Goal: Subscribe to service/newsletter

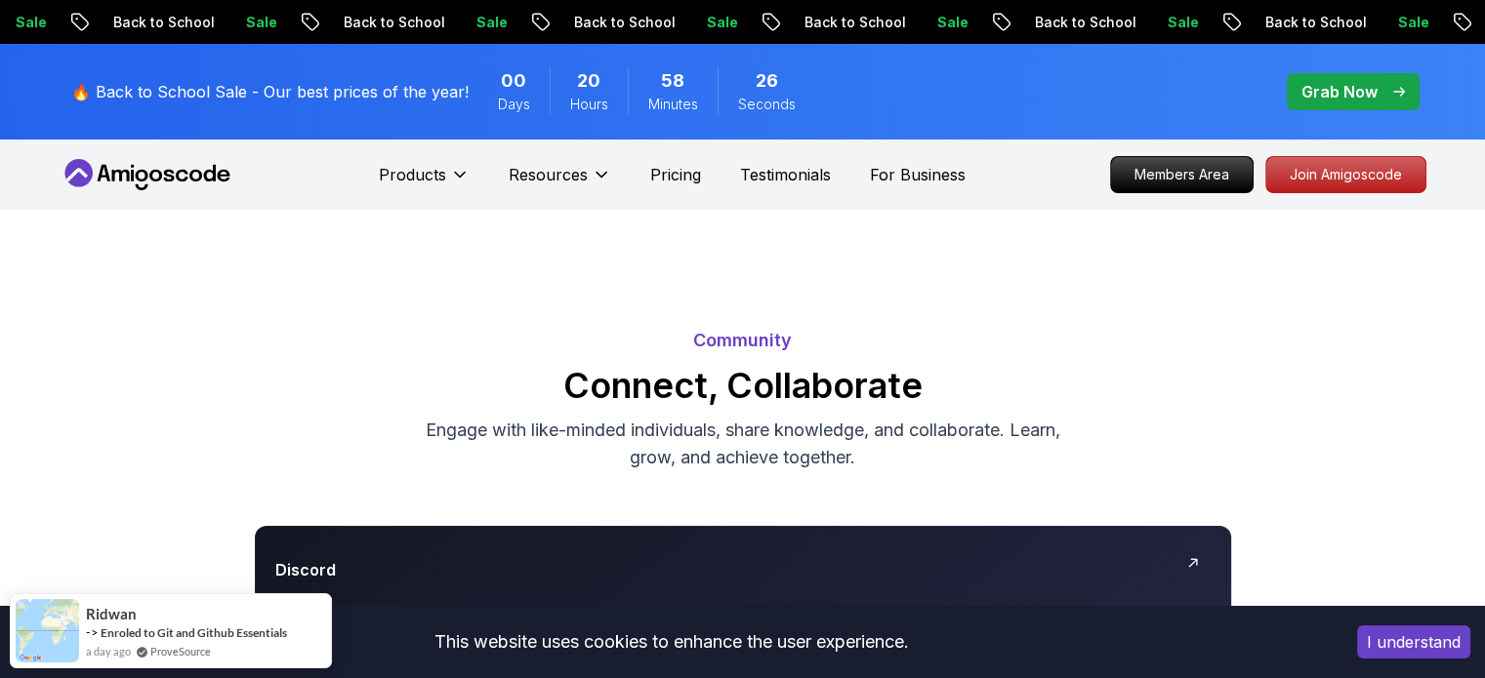
click at [1390, 643] on button "I understand" at bounding box center [1413, 642] width 113 height 33
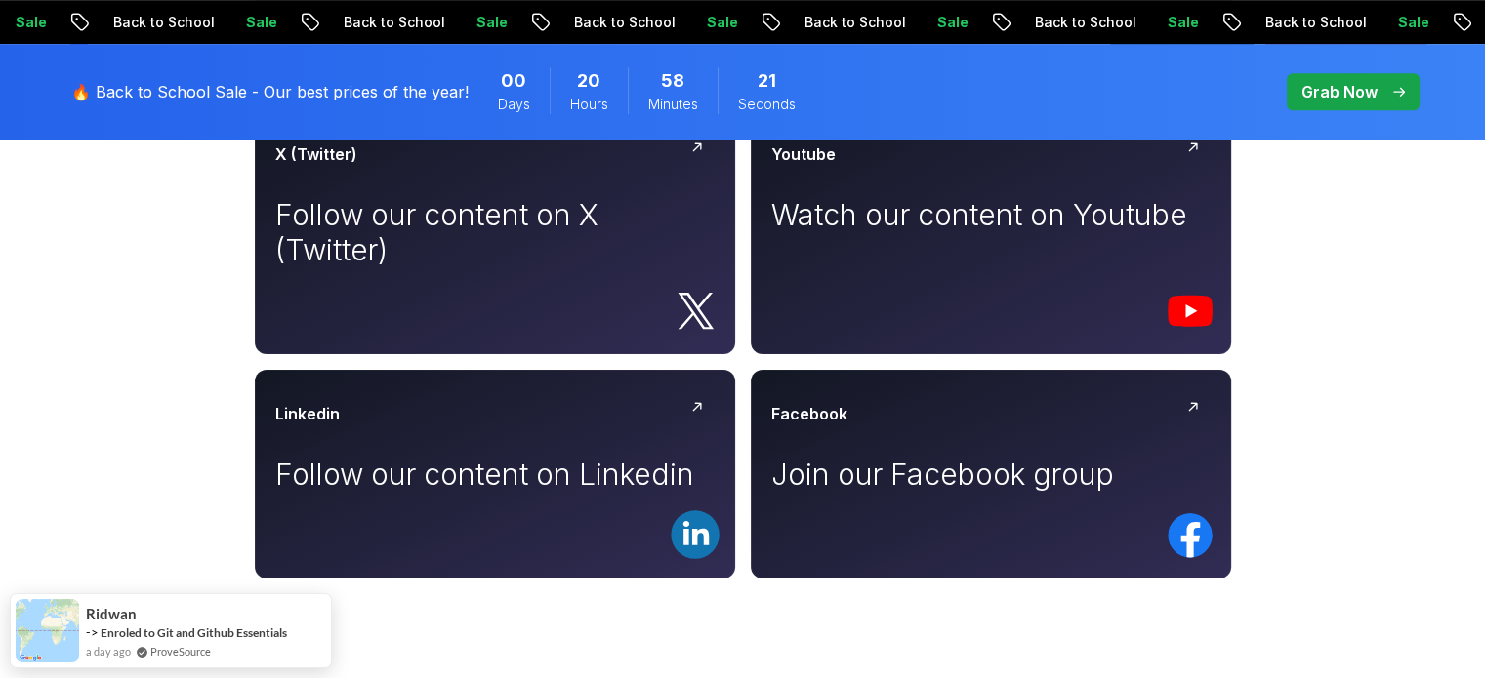
scroll to position [1931, 0]
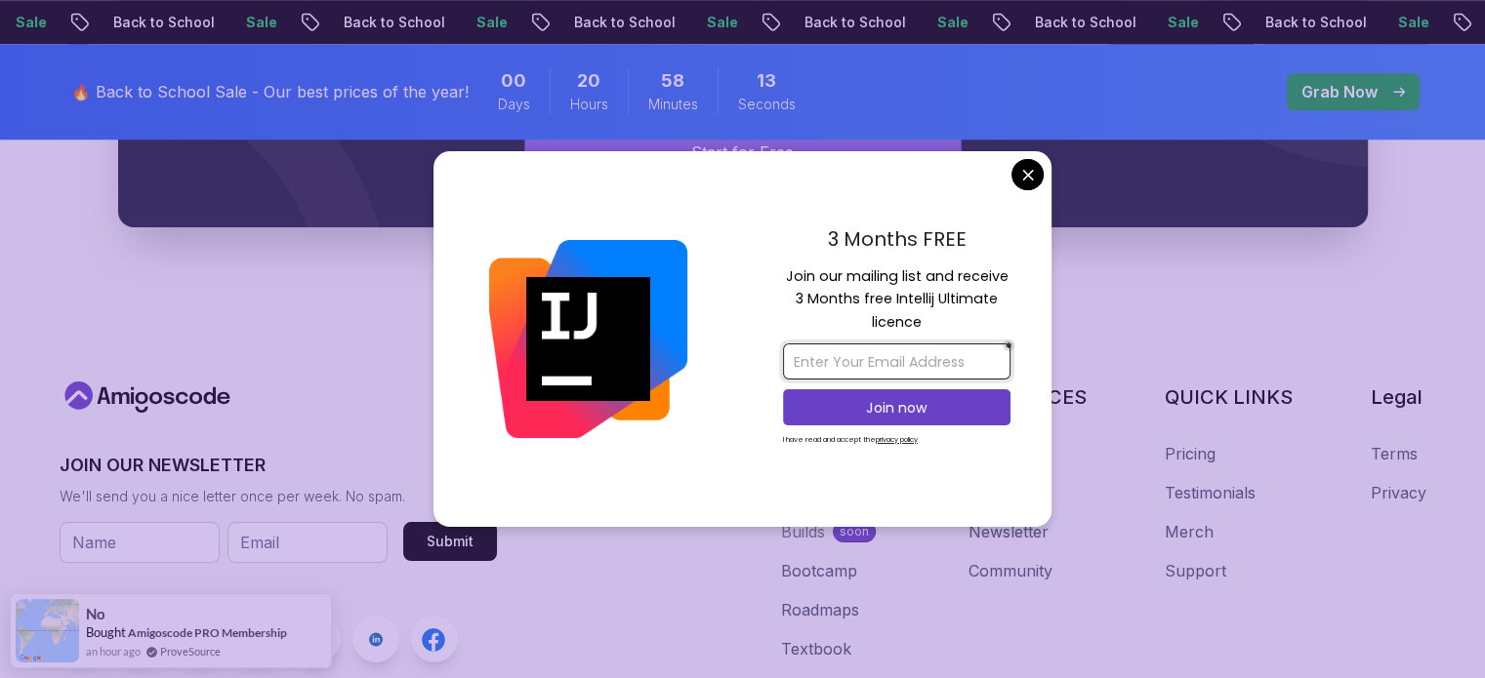
click at [820, 363] on input "email" at bounding box center [896, 362] width 227 height 36
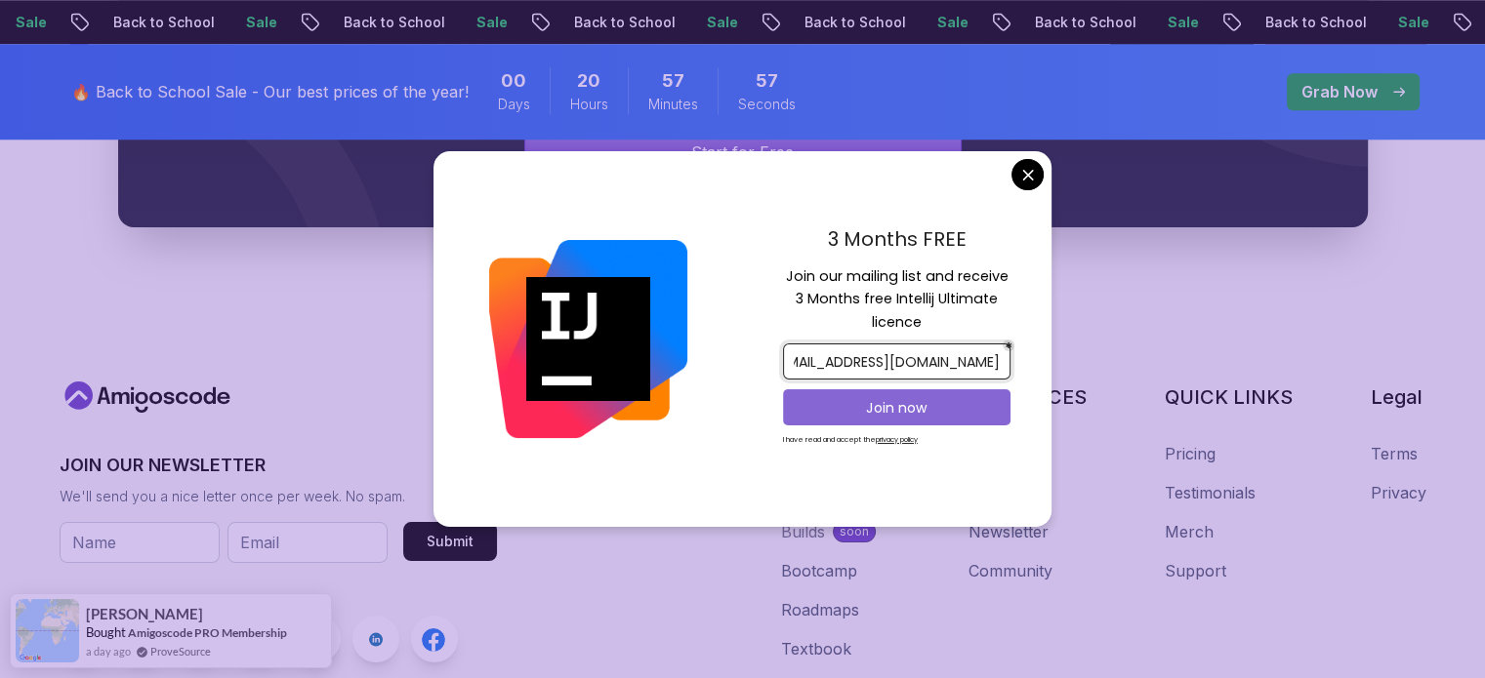
type input "[EMAIL_ADDRESS][DOMAIN_NAME]"
click at [842, 417] on button "Join now" at bounding box center [896, 407] width 227 height 36
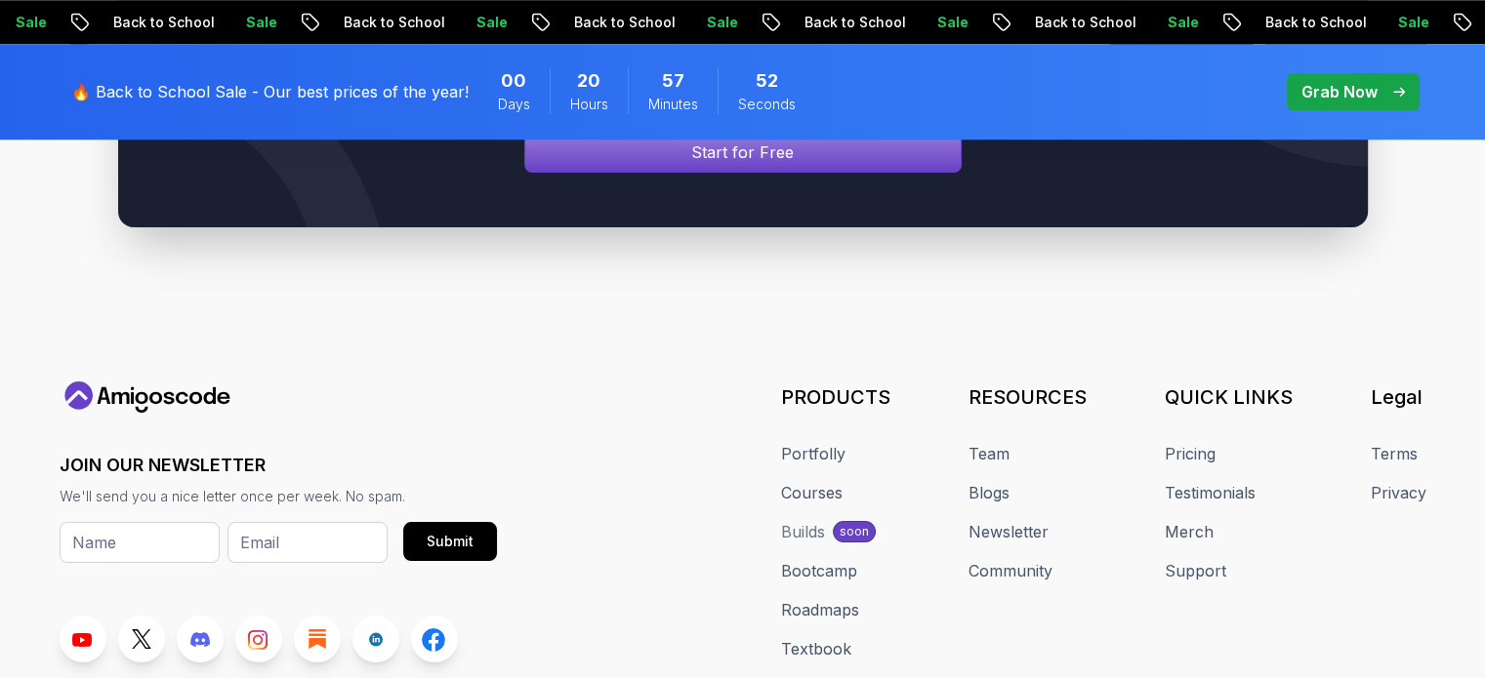
scroll to position [2131, 0]
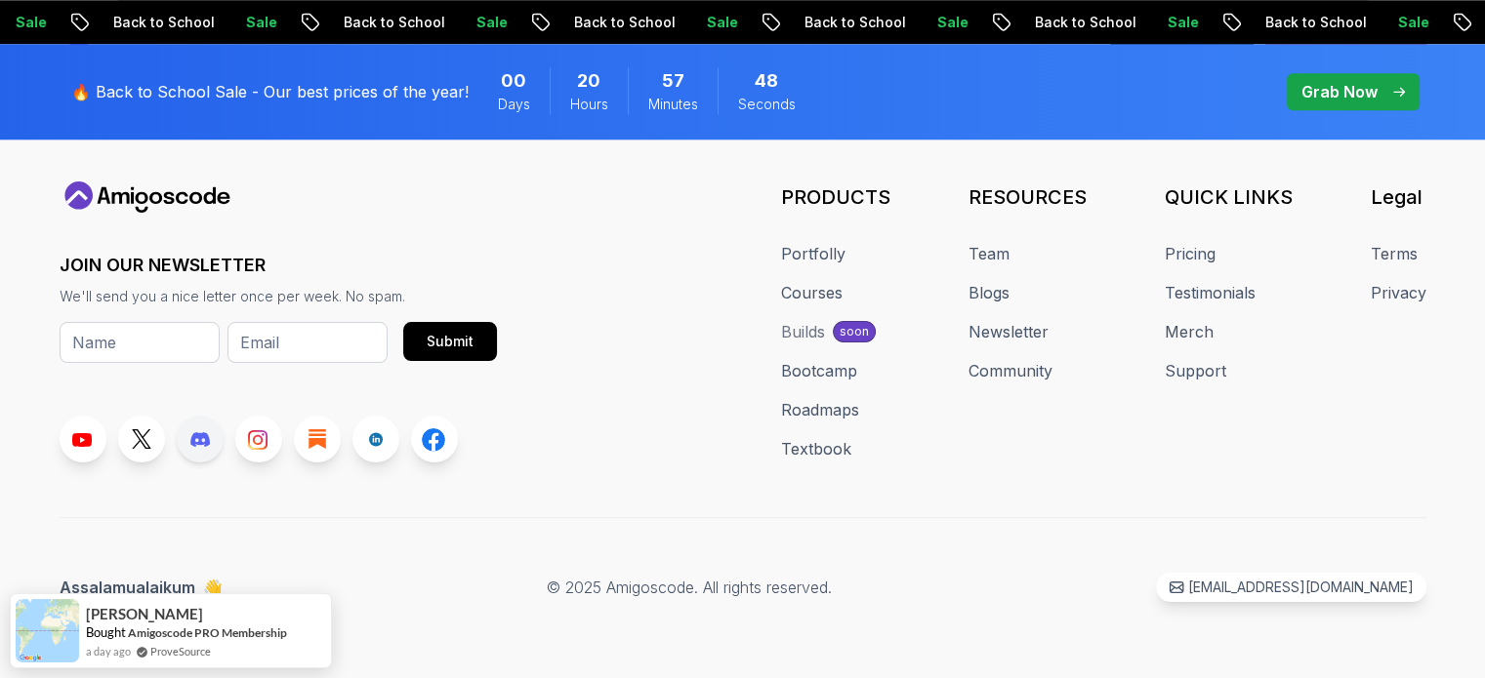
click at [208, 433] on icon at bounding box center [200, 439] width 20 height 16
click at [115, 343] on input "text" at bounding box center [140, 342] width 160 height 41
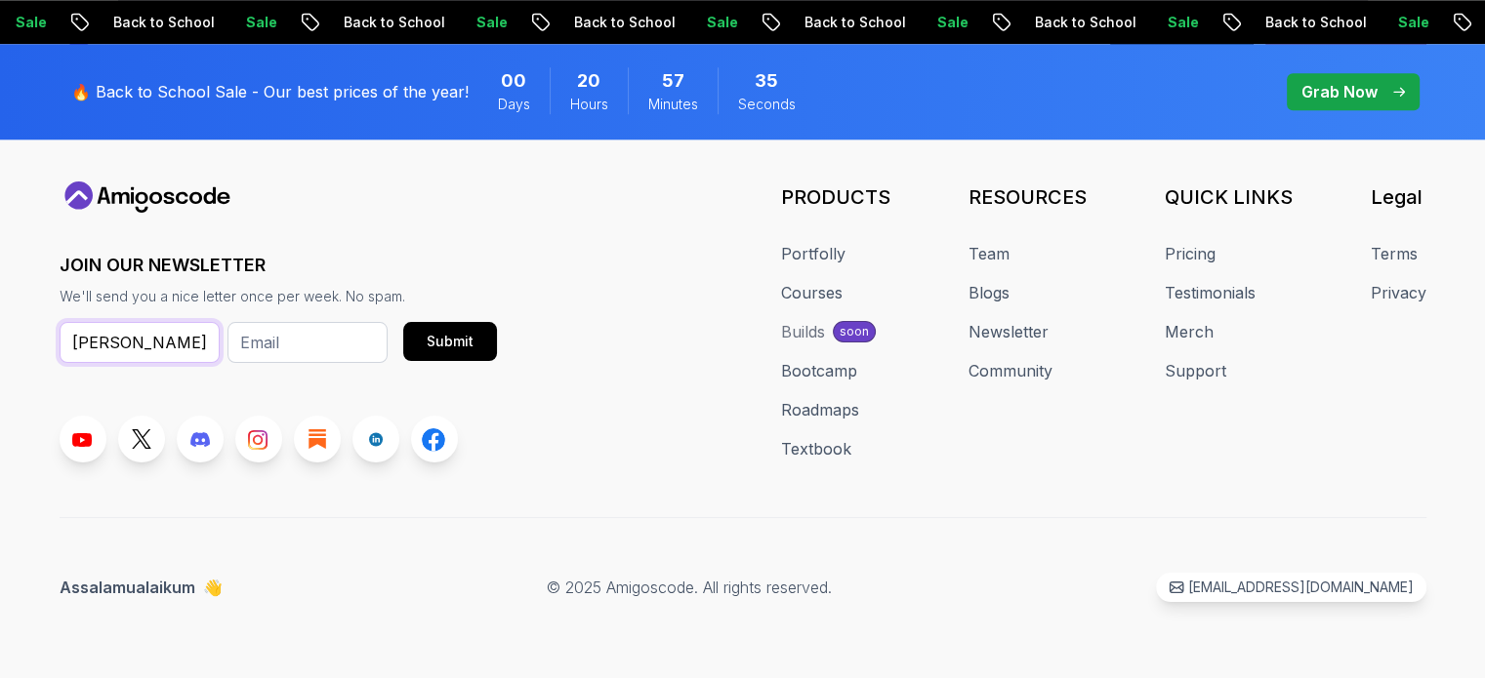
type input "[PERSON_NAME]"
click at [251, 341] on input "email" at bounding box center [307, 342] width 160 height 41
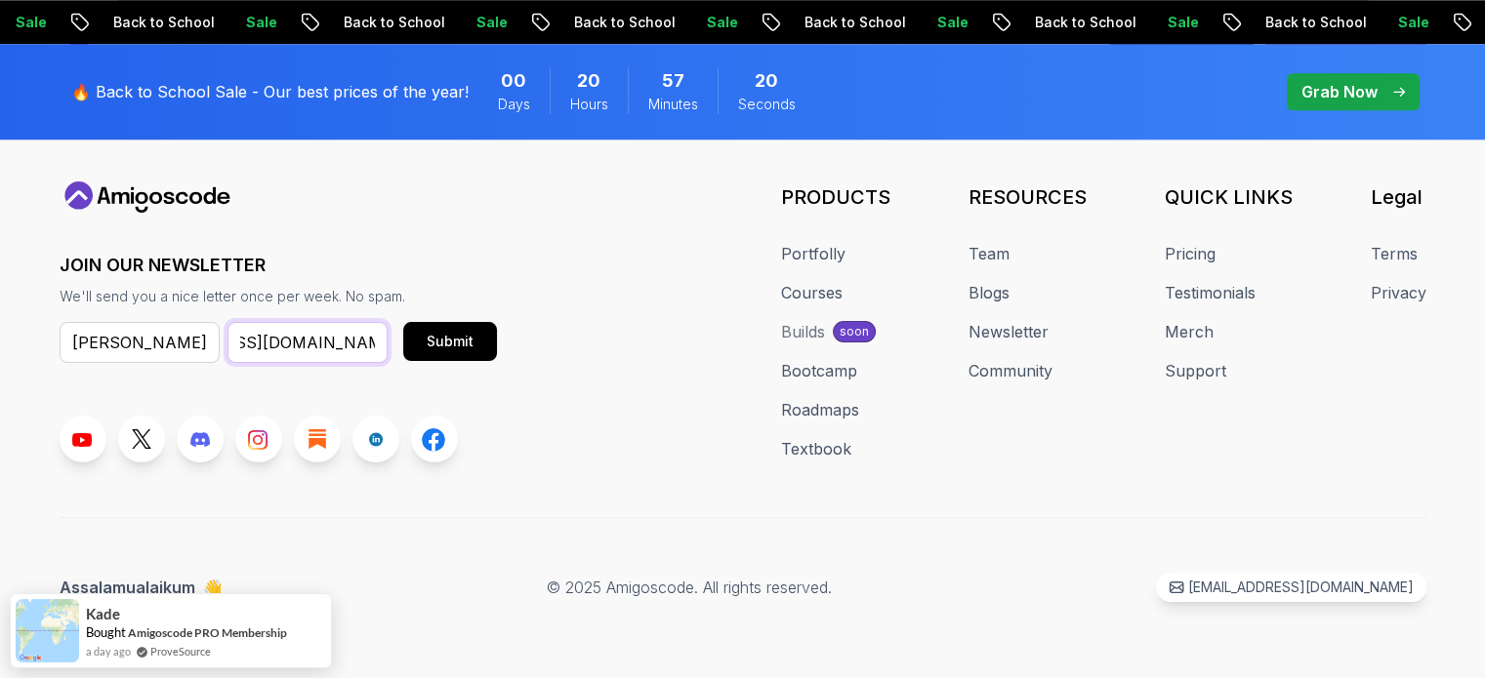
scroll to position [0, 137]
type input "[EMAIL_ADDRESS][DOMAIN_NAME]"
click at [492, 345] on button "Submit" at bounding box center [450, 341] width 94 height 39
click at [199, 432] on icon at bounding box center [200, 439] width 20 height 15
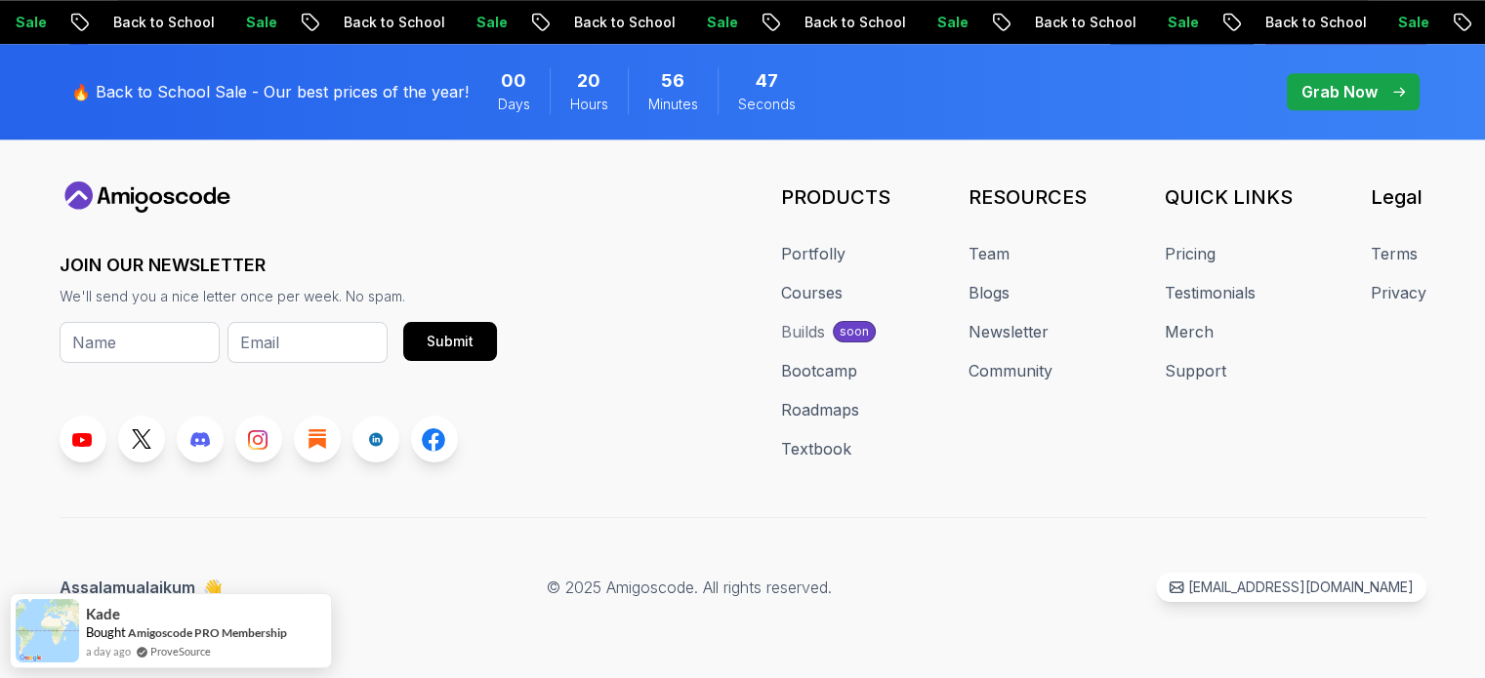
drag, startPoint x: 267, startPoint y: 204, endPoint x: 165, endPoint y: 184, distance: 104.3
click at [165, 184] on div at bounding box center [278, 197] width 437 height 31
